Goal: Information Seeking & Learning: Find contact information

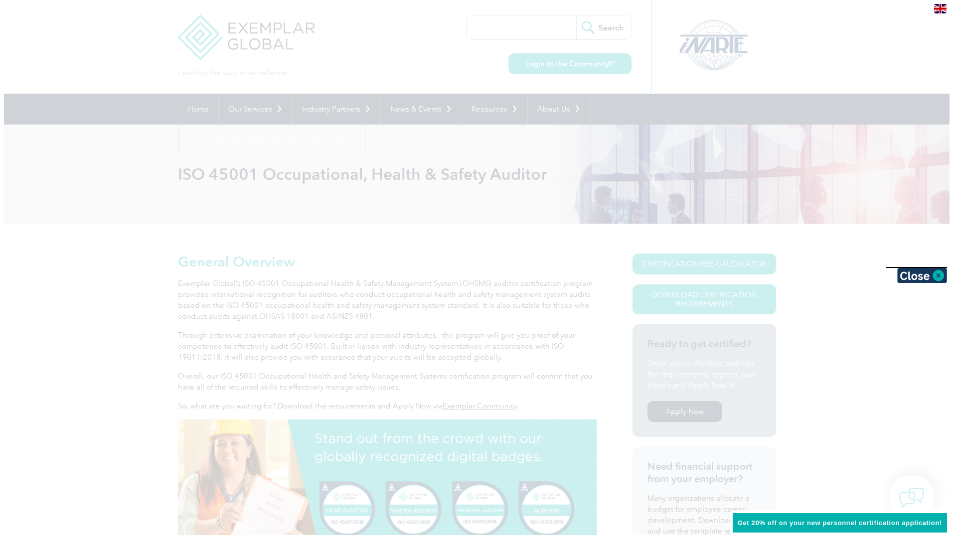
scroll to position [83, 0]
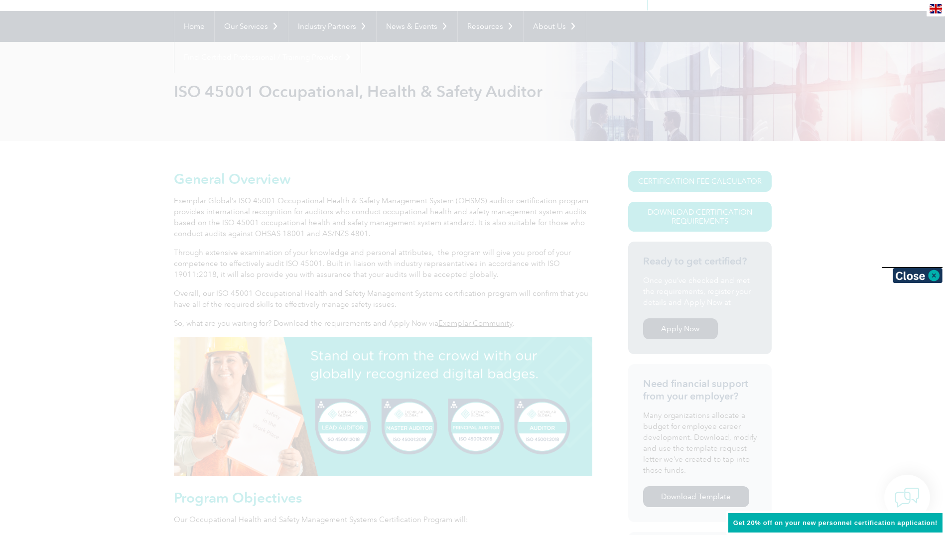
click at [660, 182] on div at bounding box center [472, 267] width 945 height 535
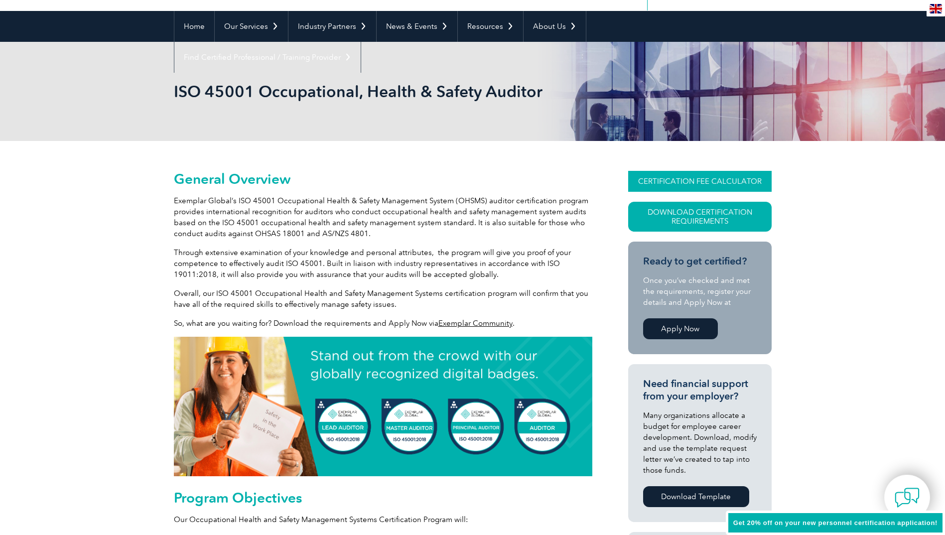
click at [677, 181] on link "CERTIFICATION FEE CALCULATOR" at bounding box center [700, 181] width 144 height 21
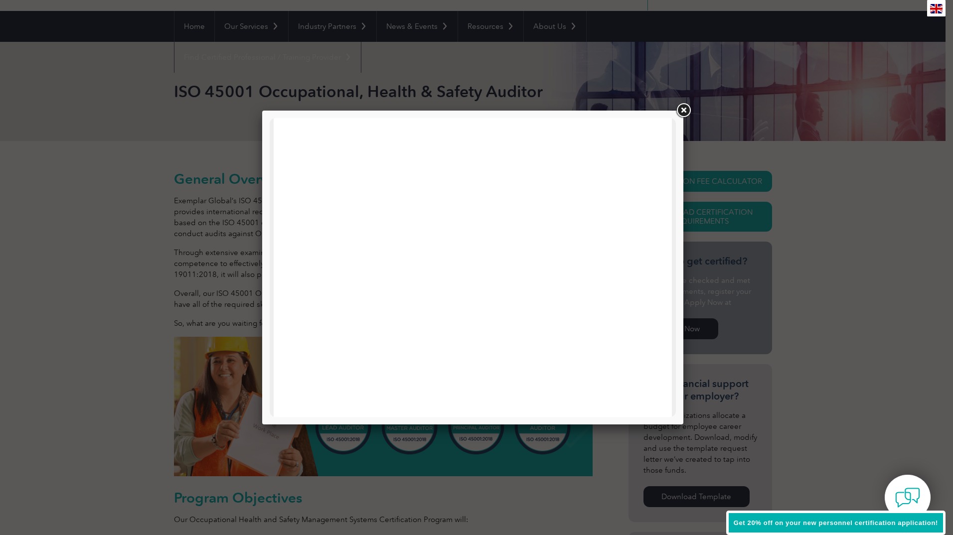
scroll to position [475, 0]
click at [684, 110] on link at bounding box center [683, 111] width 18 height 18
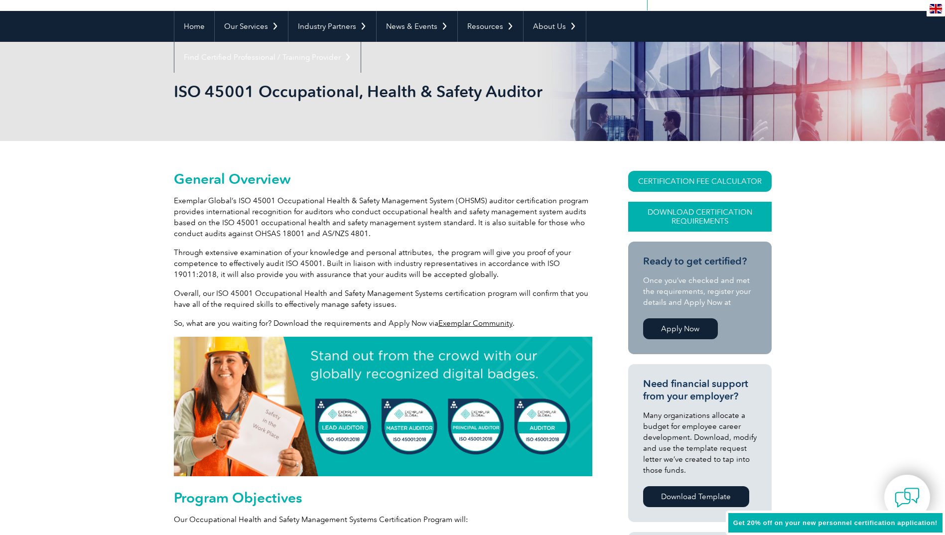
click at [689, 217] on link "Download Certification Requirements" at bounding box center [700, 217] width 144 height 30
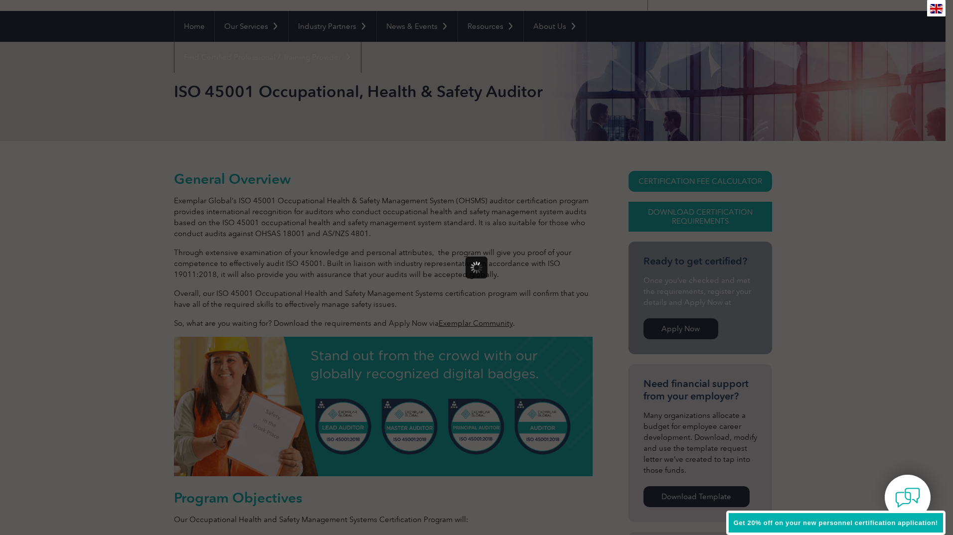
scroll to position [0, 0]
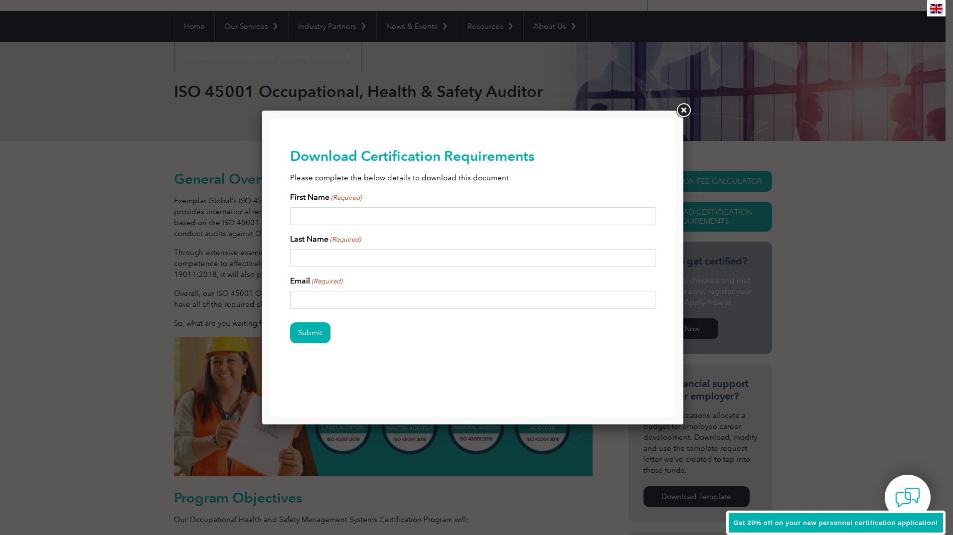
click at [319, 212] on input "First Name (Required)" at bounding box center [473, 216] width 366 height 18
type input "Miranda"
type input "Cornish"
click at [317, 300] on input "Email (Required)" at bounding box center [473, 300] width 366 height 18
type input "miranda.r.cornish@tmr.qld.gov.au"
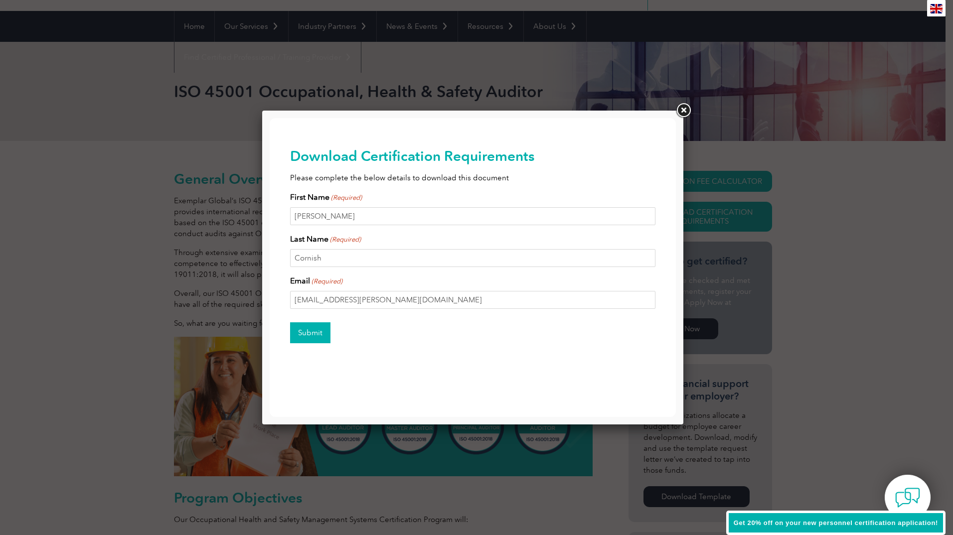
click at [312, 331] on input "Submit" at bounding box center [310, 332] width 40 height 21
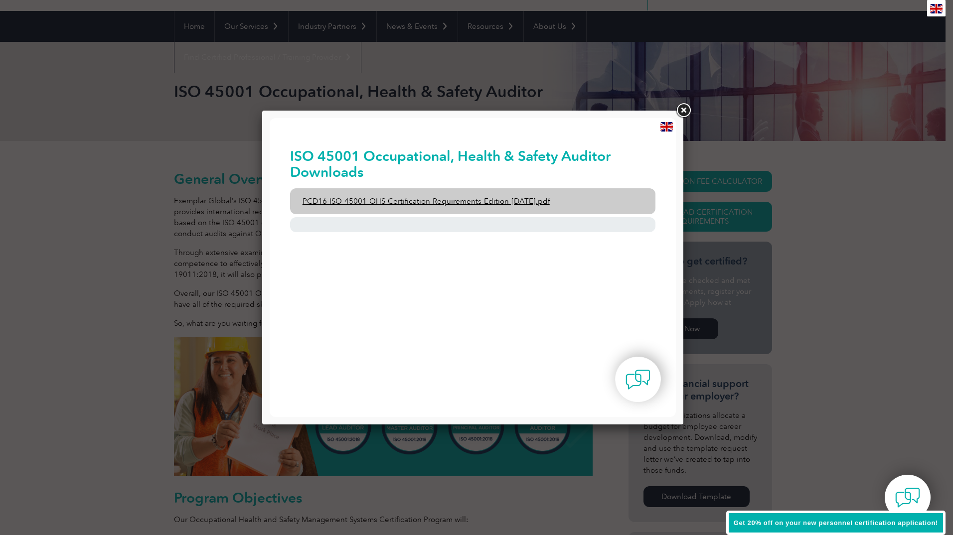
click at [417, 201] on link "PCD16-ISO-45001-OHS-Certification-Requirements-Edition-2-April-2022.pdf" at bounding box center [473, 201] width 366 height 26
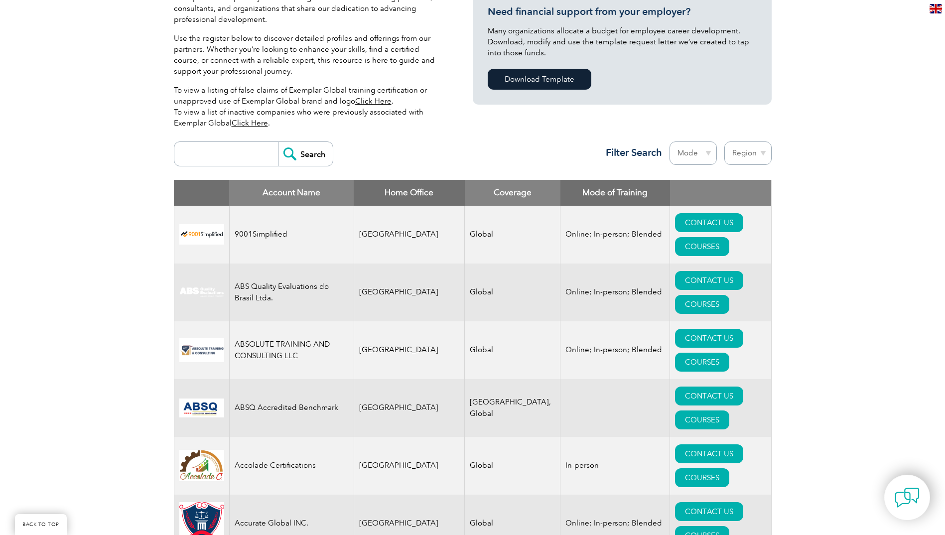
scroll to position [259, 0]
click at [222, 152] on input "search" at bounding box center [228, 154] width 99 height 24
type input "[GEOGRAPHIC_DATA]"
click at [278, 142] on input "Search" at bounding box center [305, 154] width 55 height 24
click at [754, 154] on select "Region [GEOGRAPHIC_DATA] [GEOGRAPHIC_DATA] [GEOGRAPHIC_DATA] [GEOGRAPHIC_DATA] …" at bounding box center [748, 152] width 47 height 23
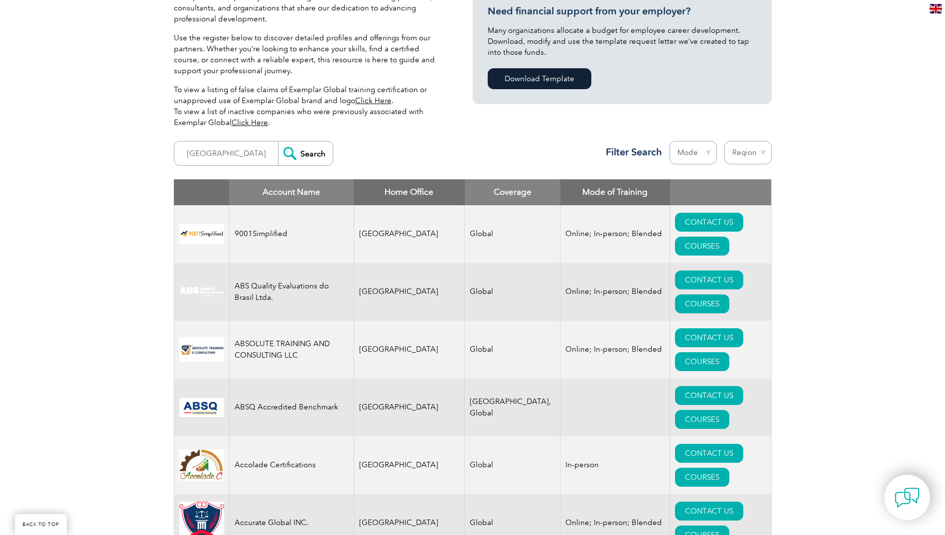
select select "[GEOGRAPHIC_DATA]"
click at [725, 141] on select "Region [GEOGRAPHIC_DATA] [GEOGRAPHIC_DATA] [GEOGRAPHIC_DATA] [GEOGRAPHIC_DATA] …" at bounding box center [748, 152] width 47 height 23
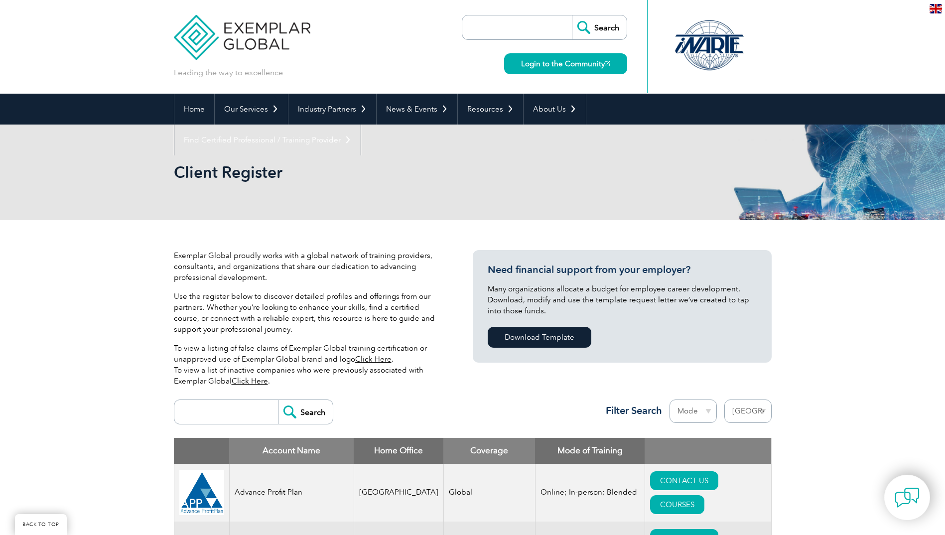
select select "[GEOGRAPHIC_DATA]"
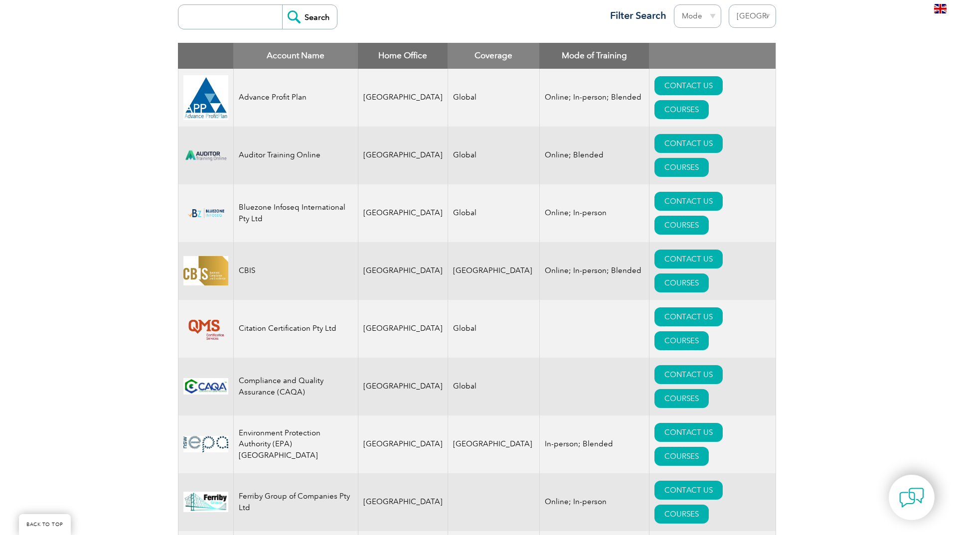
scroll to position [395, 0]
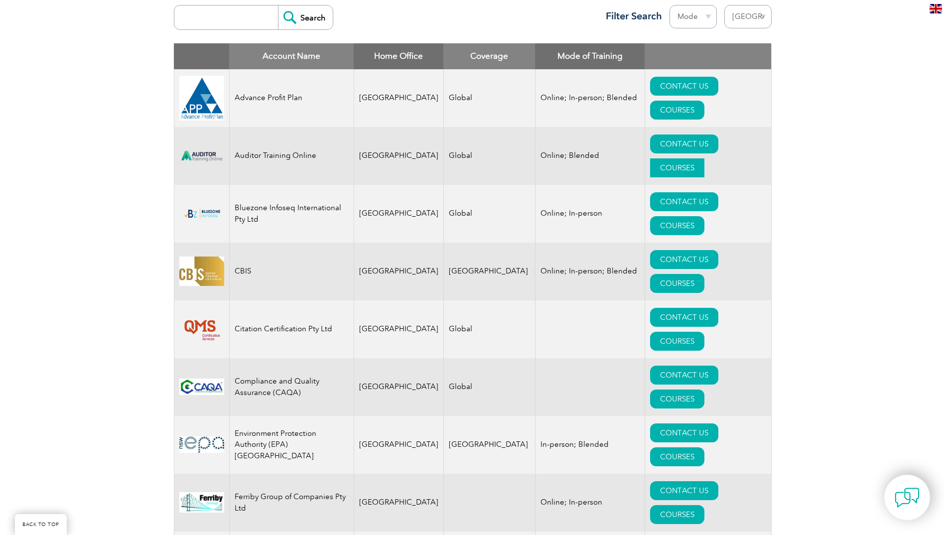
click at [705, 158] on link "COURSES" at bounding box center [677, 167] width 54 height 19
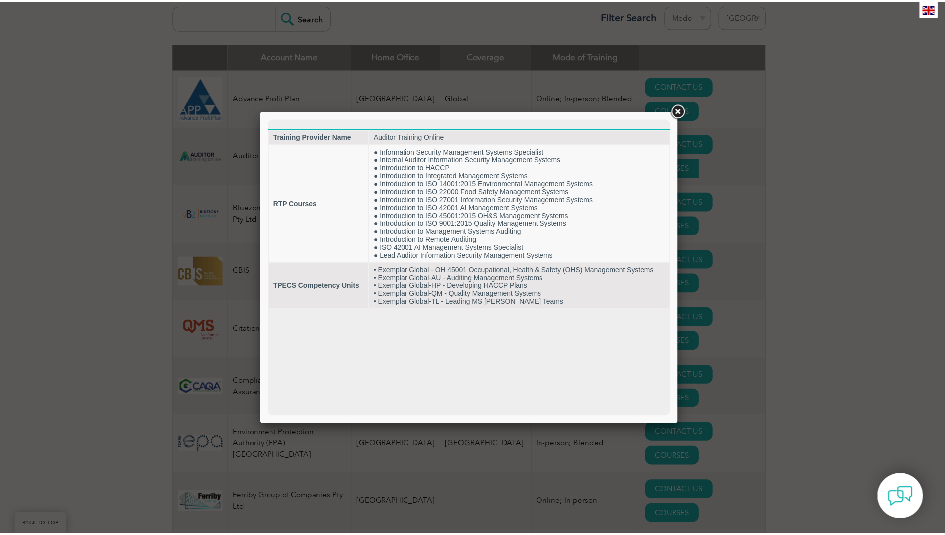
scroll to position [0, 0]
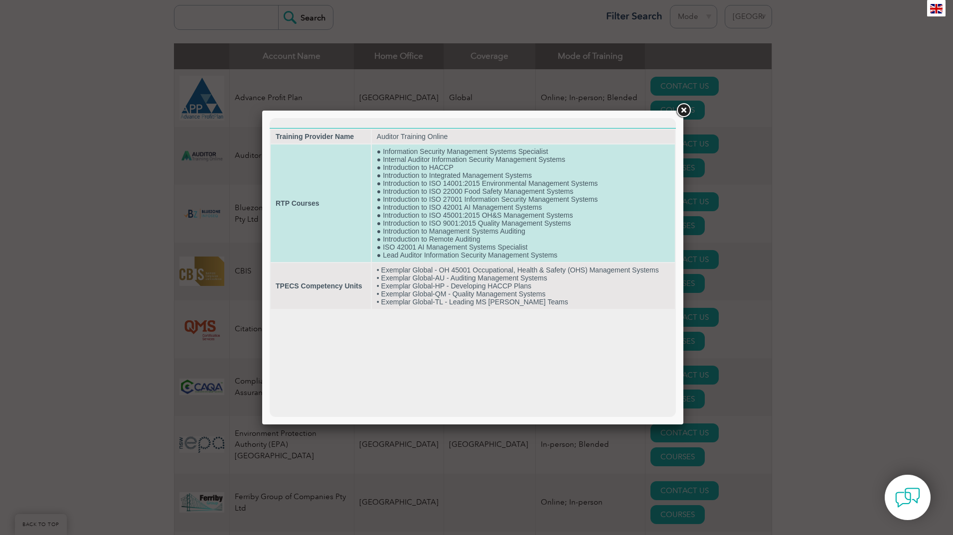
click at [507, 222] on td "● Information Security Management Systems Specialist ● Internal Auditor Informa…" at bounding box center [523, 204] width 303 height 118
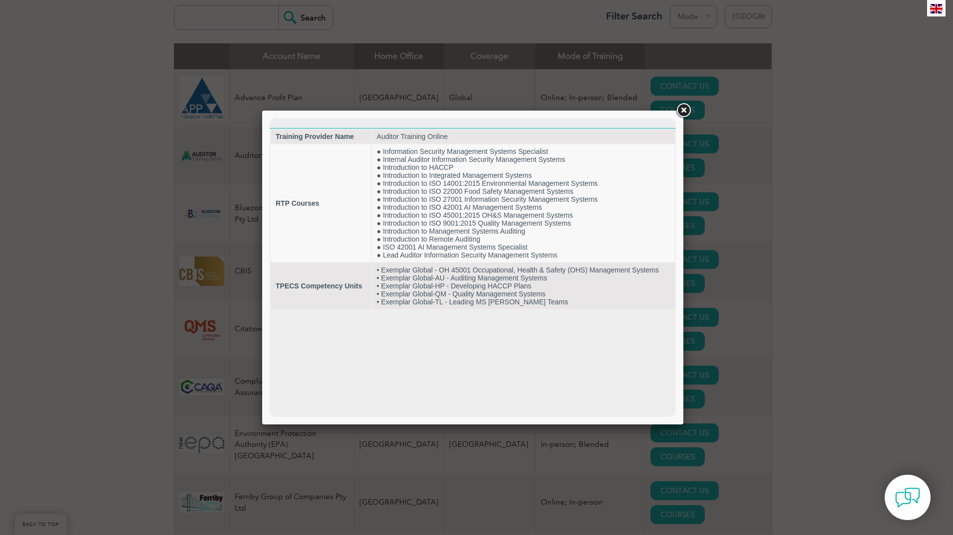
click at [683, 108] on link at bounding box center [683, 111] width 18 height 18
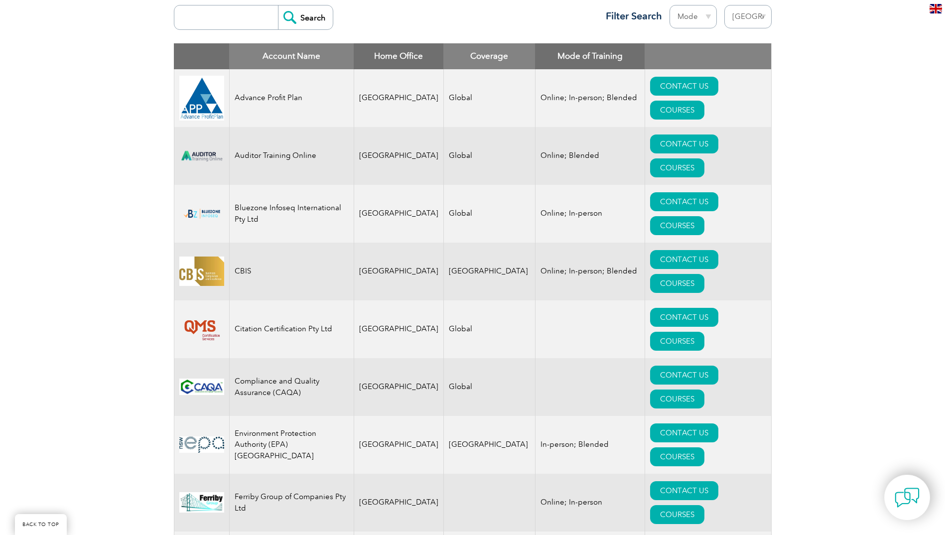
click at [252, 139] on td "Auditor Training Online" at bounding box center [291, 156] width 125 height 58
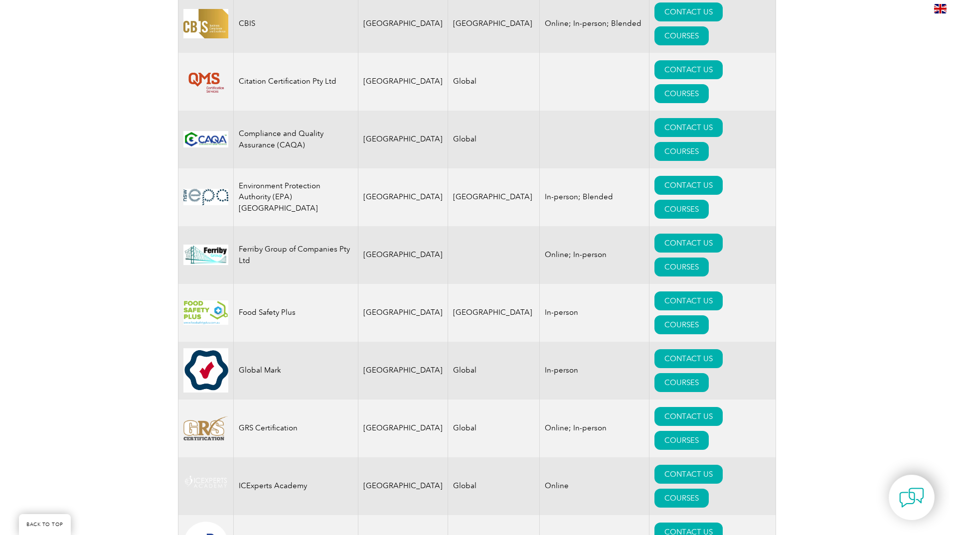
scroll to position [643, 0]
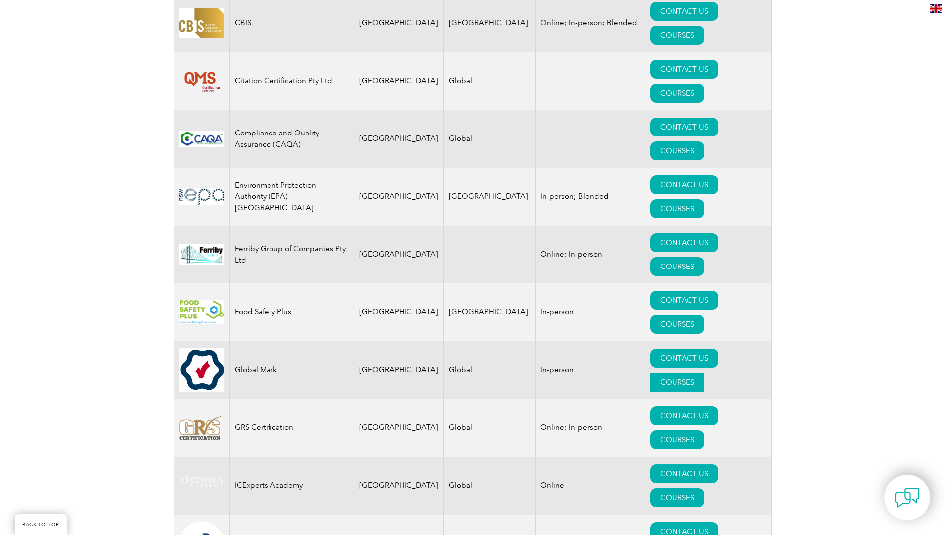
click at [696, 373] on link "COURSES" at bounding box center [677, 382] width 54 height 19
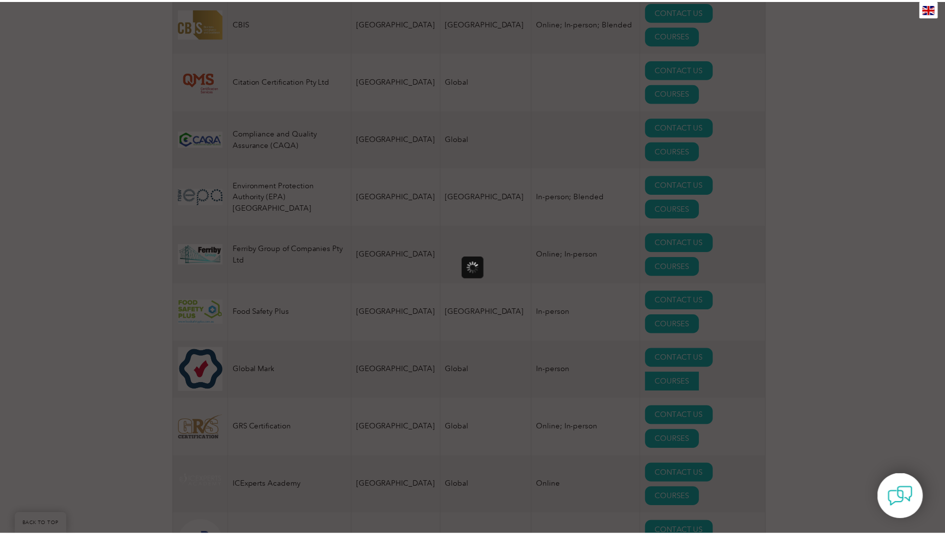
scroll to position [0, 0]
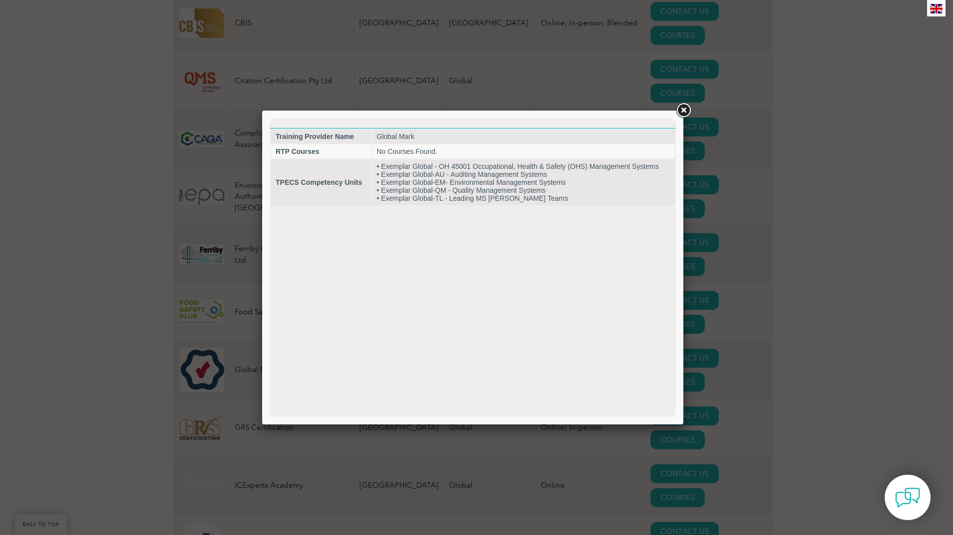
click at [685, 111] on link at bounding box center [683, 111] width 18 height 18
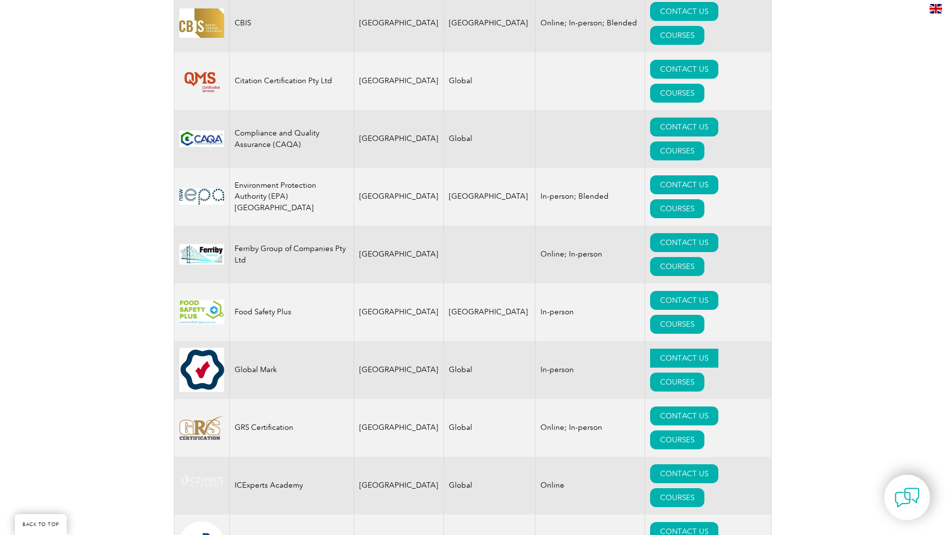
click at [662, 349] on link "CONTACT US" at bounding box center [684, 358] width 68 height 19
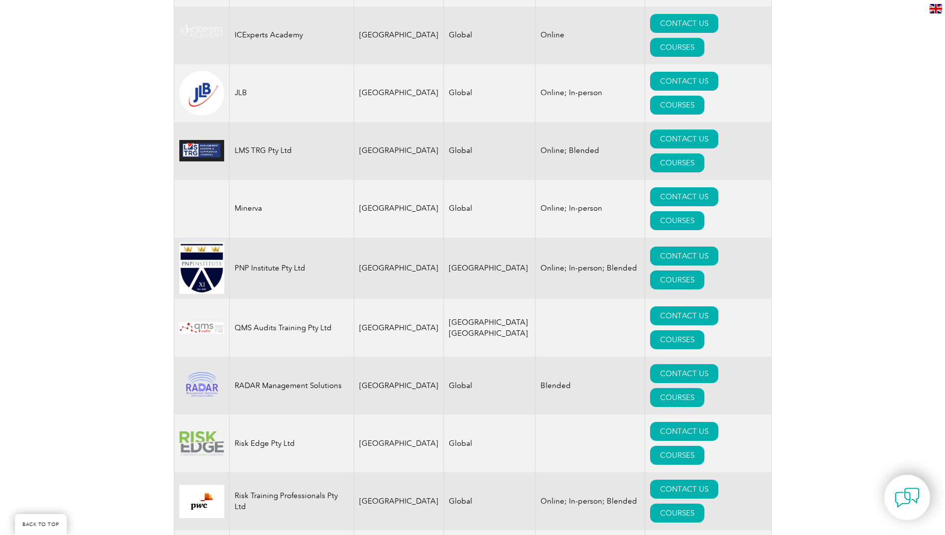
scroll to position [1094, 0]
